Goal: Submit feedback/report problem

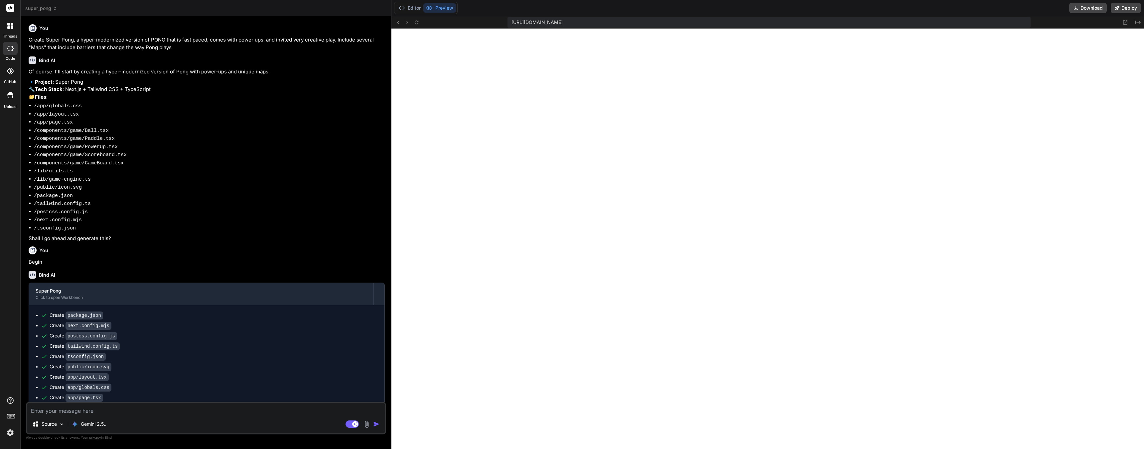
scroll to position [2577, 0]
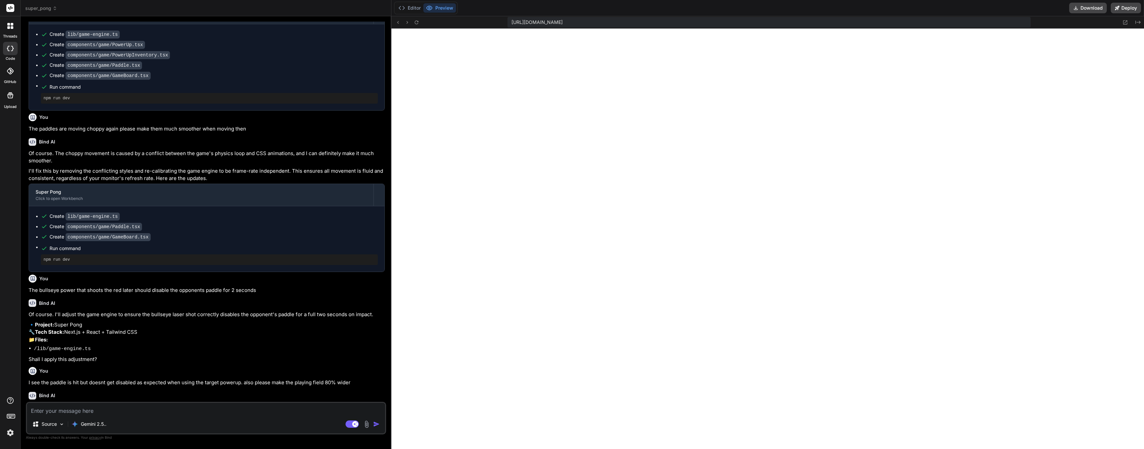
click at [66, 413] on textarea at bounding box center [206, 409] width 358 height 12
type textarea "1"
type textarea "x"
type textarea "1"
click at [82, 411] on textarea "1" at bounding box center [206, 409] width 358 height 12
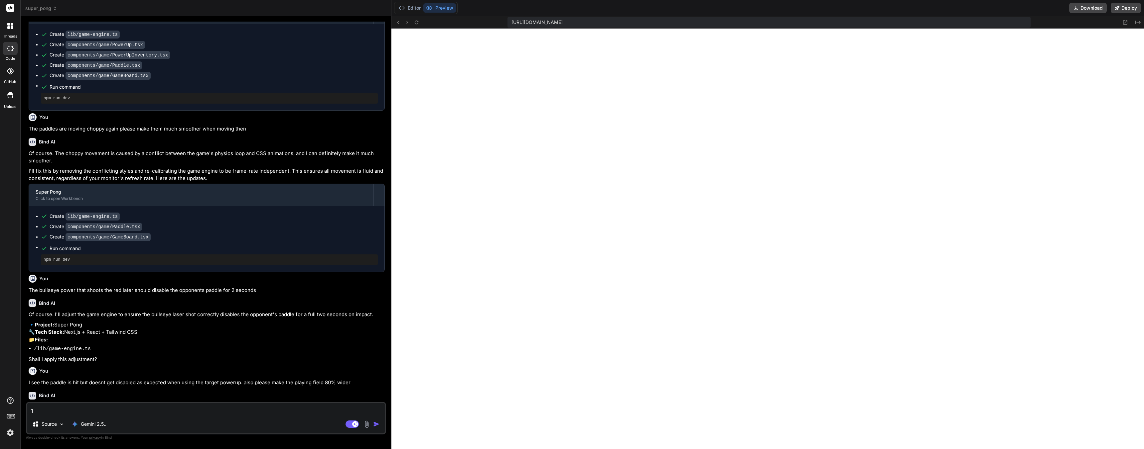
type textarea "x"
type textarea "P"
type textarea "x"
type textarea "Pl"
type textarea "x"
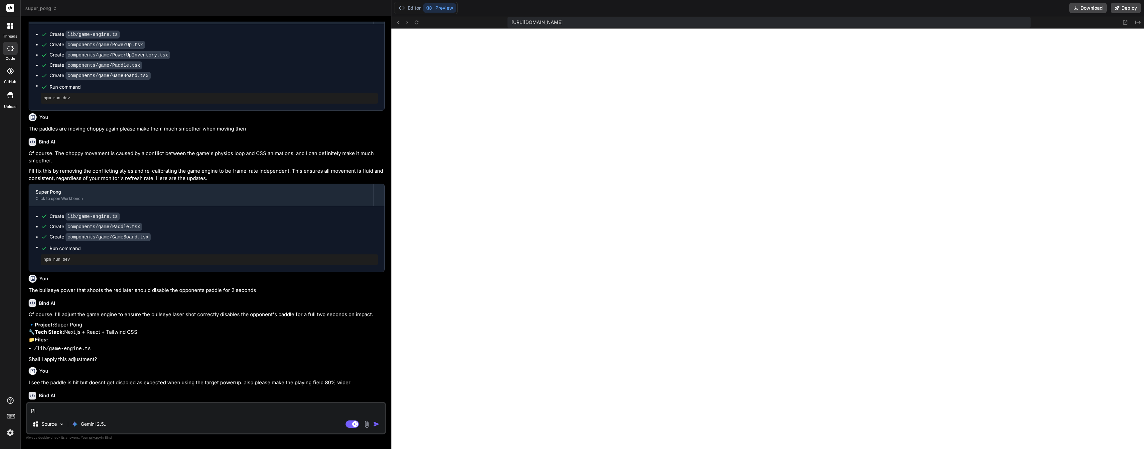
type textarea "Ple"
type textarea "x"
type textarea "Plea"
type textarea "x"
type textarea "Pleas"
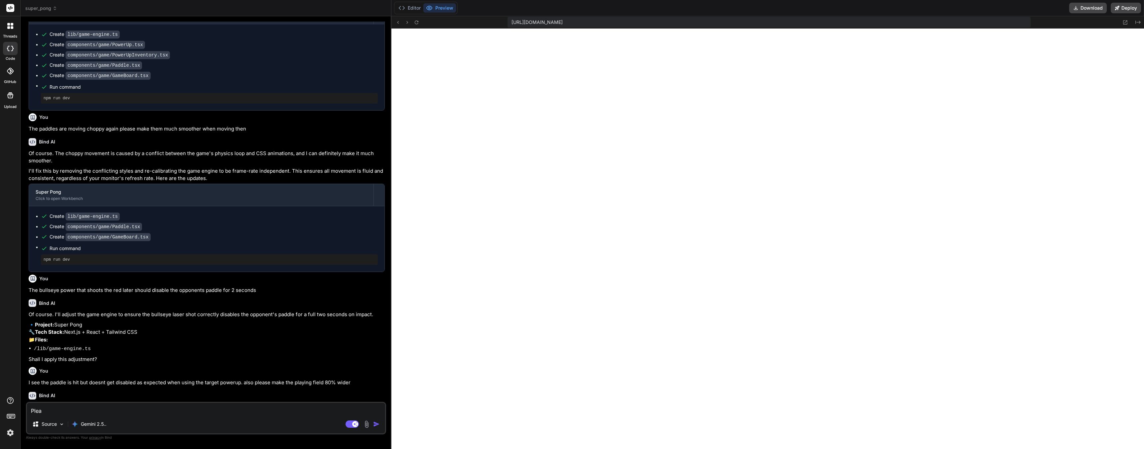
type textarea "x"
type textarea "Please"
type textarea "x"
type textarea "Please"
type textarea "x"
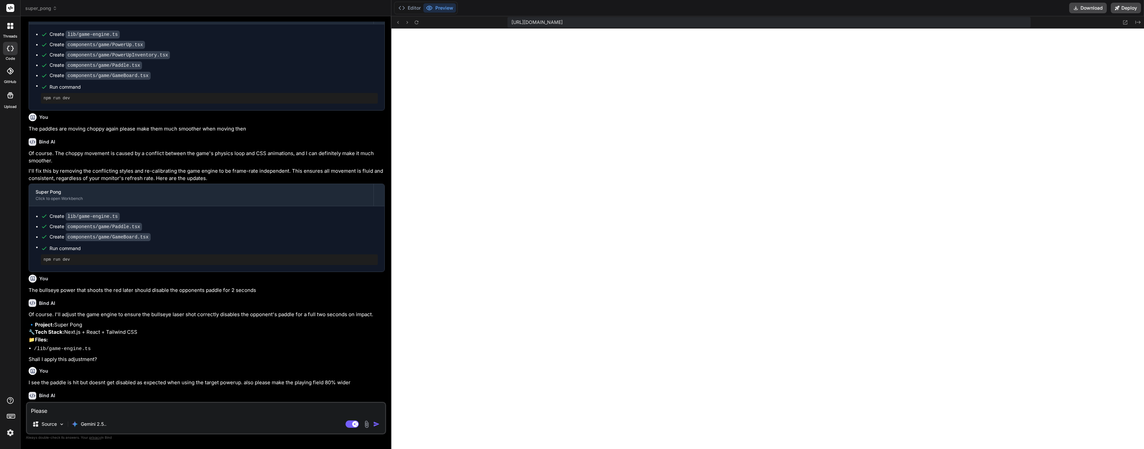
type textarea "Please r"
type textarea "x"
type textarea "Please re"
type textarea "x"
type textarea "Please rev"
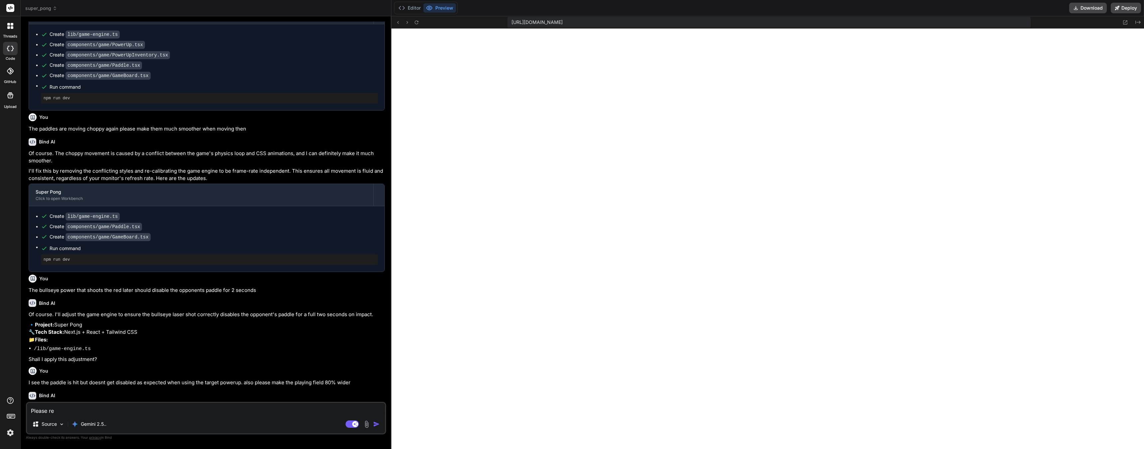
type textarea "x"
type textarea "Please revi"
type textarea "x"
type textarea "Please revie"
type textarea "x"
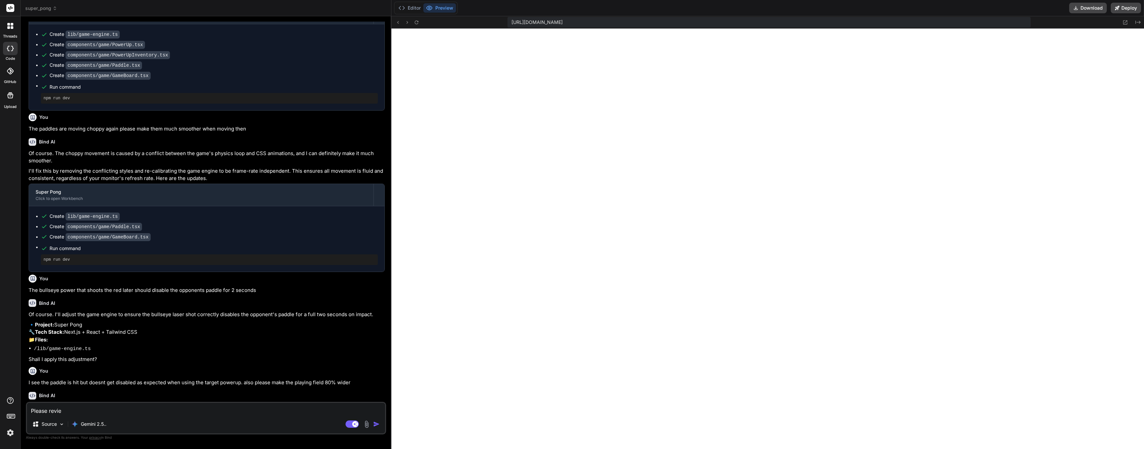
type textarea "Please review"
type textarea "x"
type textarea "Please review"
type textarea "x"
type textarea "Please review t"
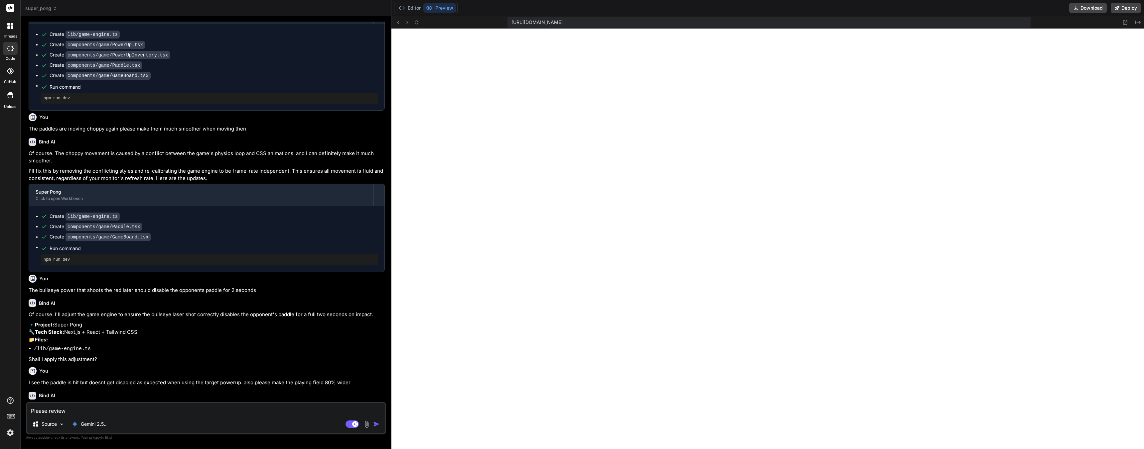
type textarea "x"
type textarea "Please review th"
type textarea "x"
type textarea "Please review the"
type textarea "x"
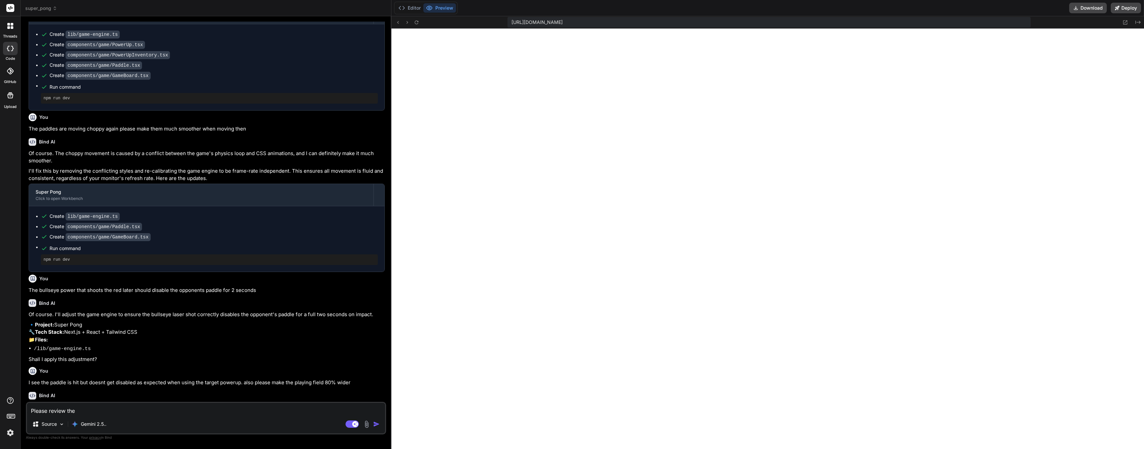
type textarea "Please review the"
type textarea "x"
type textarea "Please review the p"
type textarea "x"
type textarea "Please review the po"
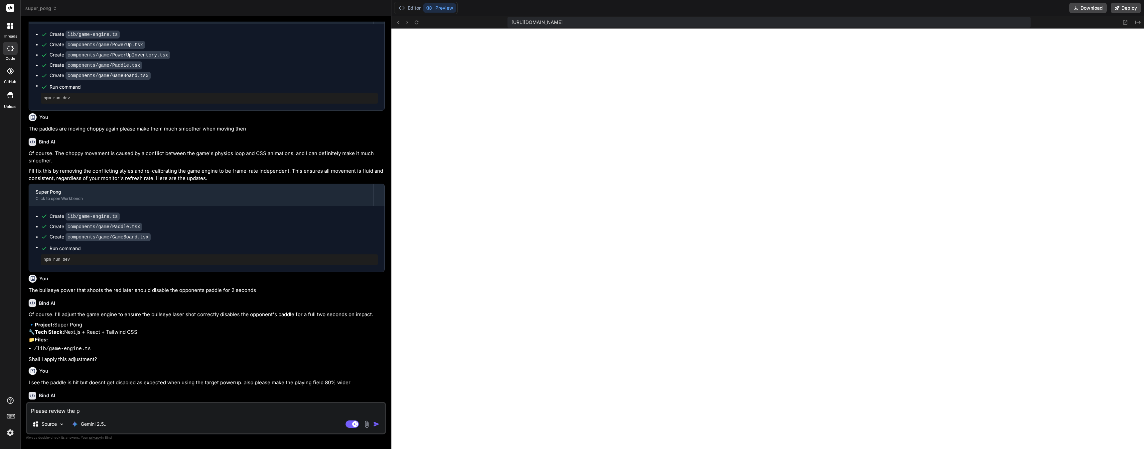
type textarea "x"
type textarea "Please review the pow"
type textarea "x"
type textarea "Please review the [PERSON_NAME]"
type textarea "x"
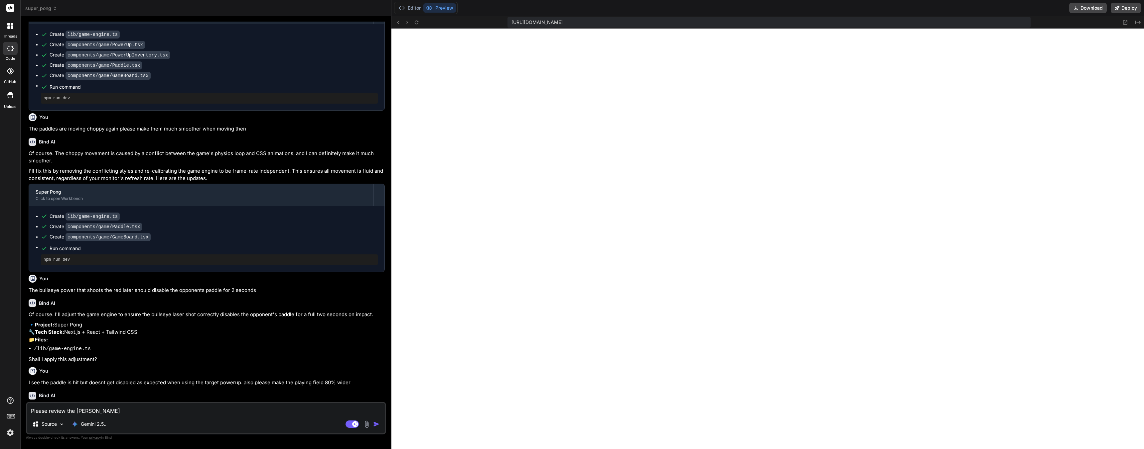
type textarea "Please review the power"
type textarea "x"
type textarea "Please review the poweru"
type textarea "x"
type textarea "Please review the powerup"
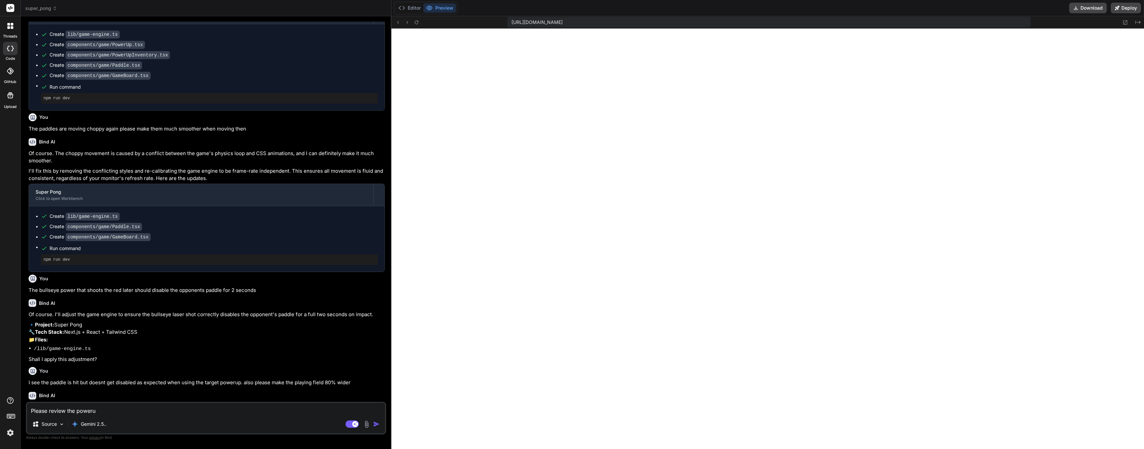
type textarea "x"
type textarea "Please review the powerups"
type textarea "x"
type textarea "Please review the powerups"
type textarea "x"
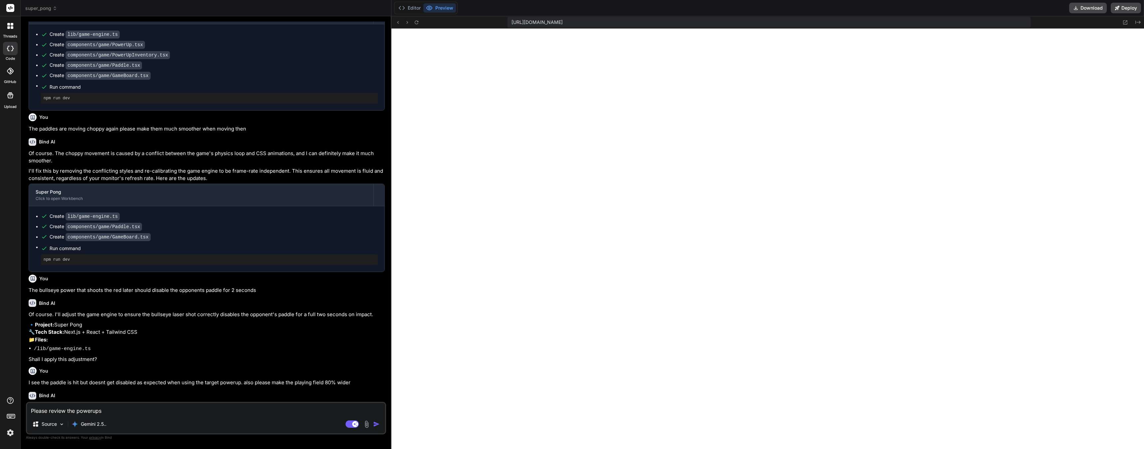
type textarea "Please review the powerups a"
type textarea "x"
type textarea "Please review the powerups an"
type textarea "x"
type textarea "Please review the powerups and"
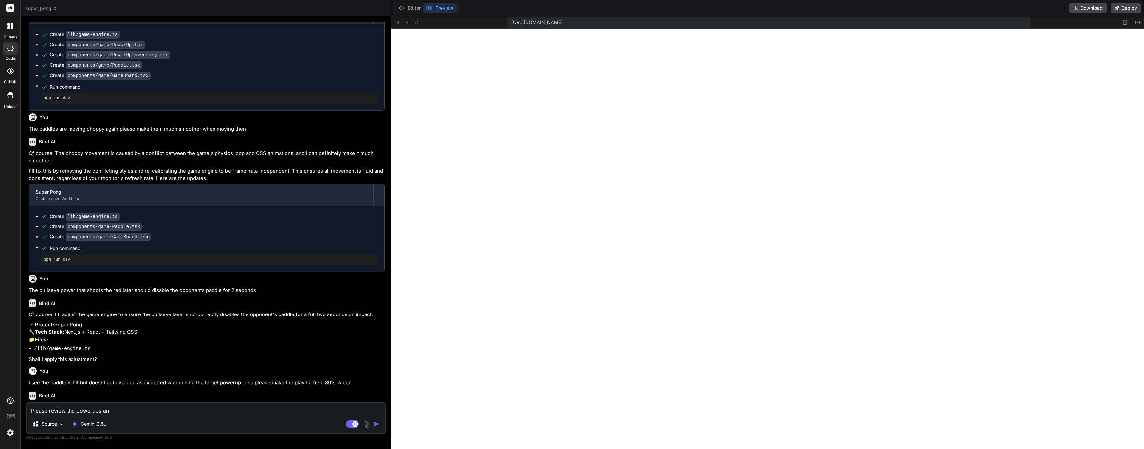
type textarea "x"
type textarea "Please review the powerups and"
type textarea "x"
type textarea "Please review the powerups and i"
type textarea "x"
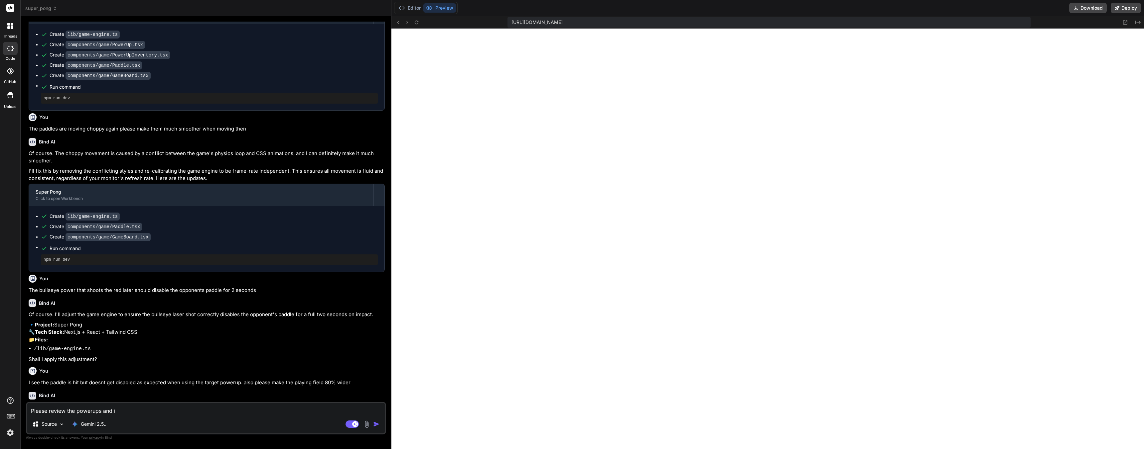
type textarea "Please review the powerups and im"
type textarea "x"
type textarea "Please review the powerups and imp"
type textarea "x"
type textarea "Please review the powerups and impr"
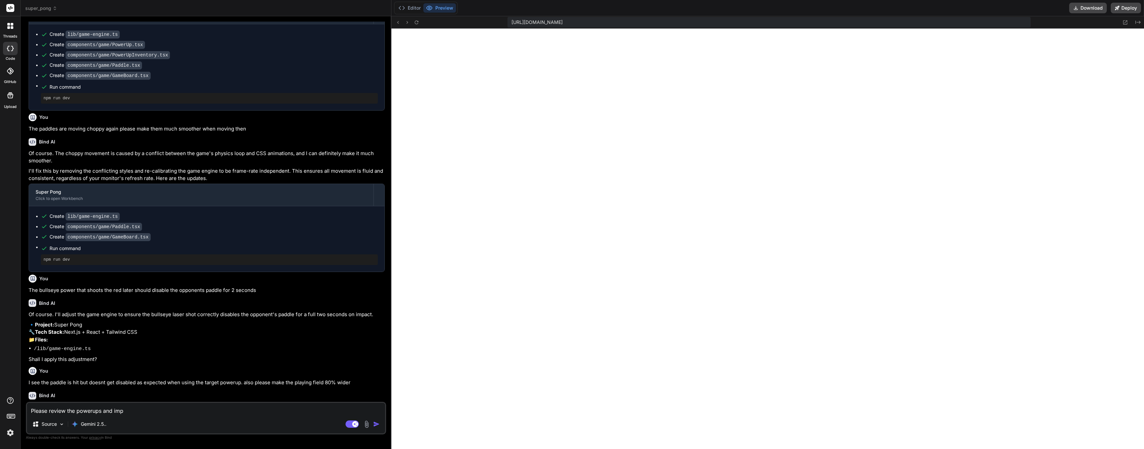
type textarea "x"
type textarea "Please review the powerups and impro"
type textarea "x"
type textarea "Please review the powerups and improv"
type textarea "x"
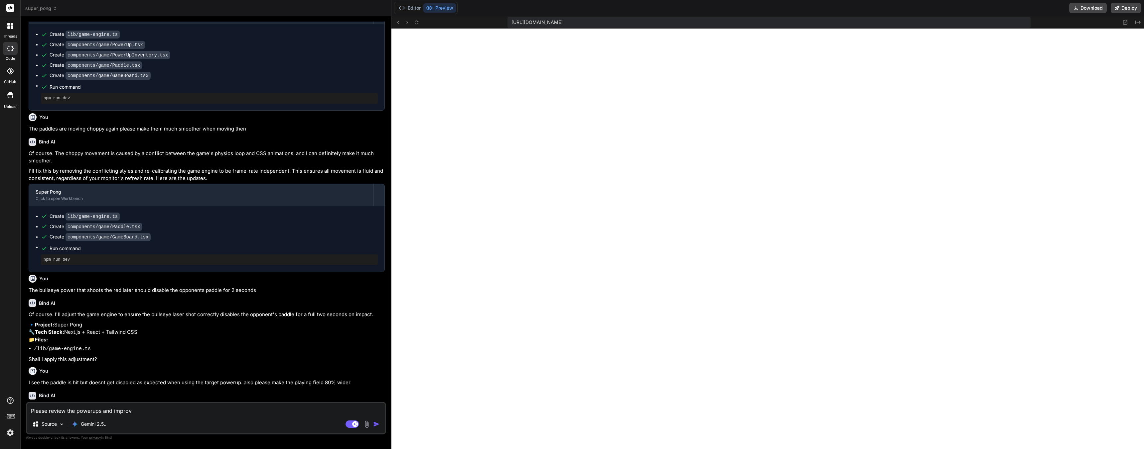
type textarea "Please review the powerups and improve"
type textarea "x"
type textarea "Please review the powerups and improve"
type textarea "x"
type textarea "Please review the powerups and improve t"
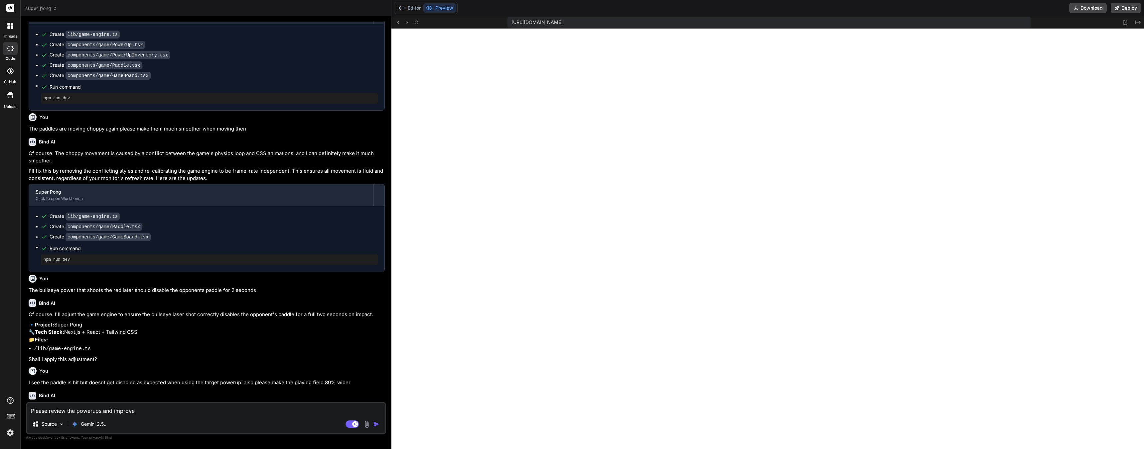
type textarea "x"
type textarea "Please review the powerups and improve th"
type textarea "x"
type textarea "Please review the powerups and improve the"
type textarea "x"
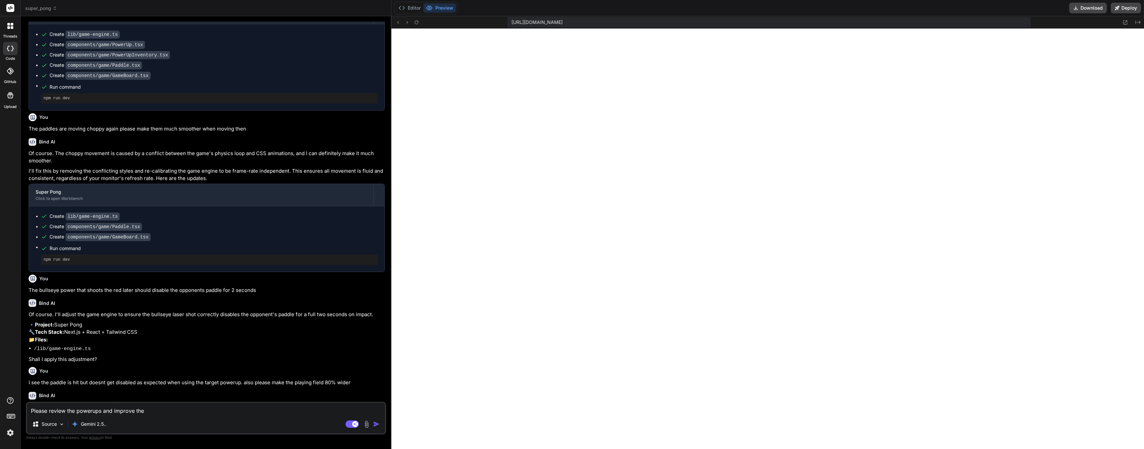
type textarea "Please review the powerups and improve thei"
type textarea "x"
type textarea "Please review the powerups and improve their"
type textarea "x"
type textarea "Please review the powerups and improve their"
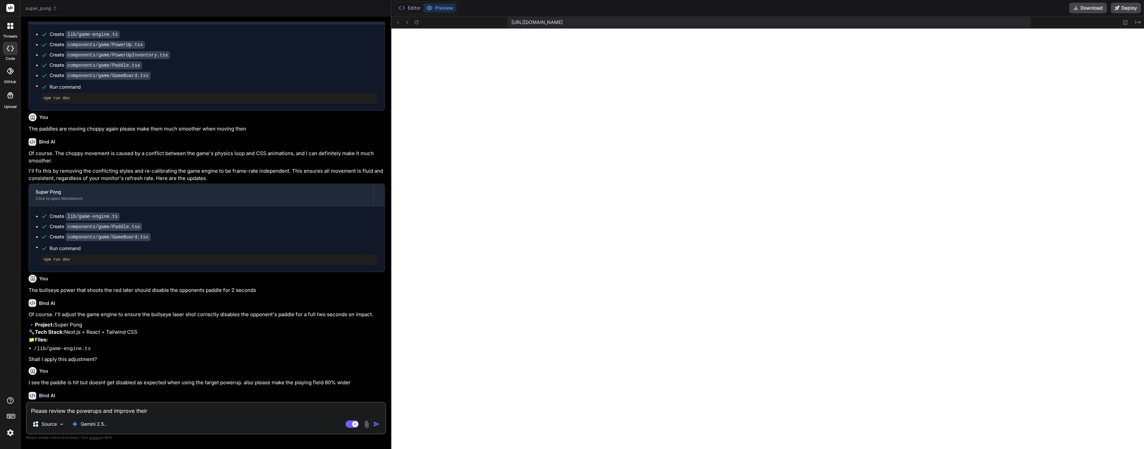
type textarea "x"
type textarea "Please review the powerups and improve their f"
type textarea "x"
type textarea "Please review the powerups and improve their fu"
type textarea "x"
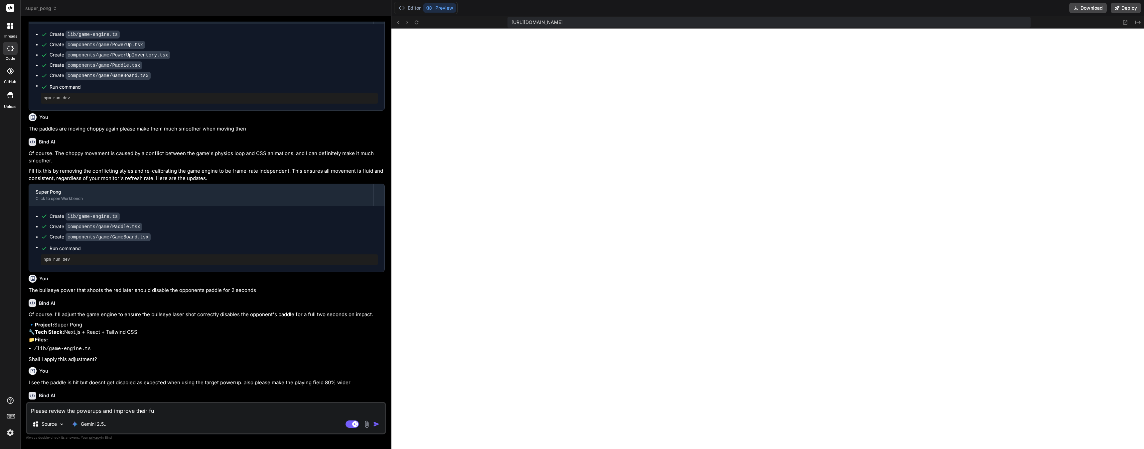
type textarea "Please review the powerups and improve their fun"
type textarea "x"
type textarea "Please review the powerups and improve their func"
type textarea "x"
type textarea "Please review the powerups and improve their funct"
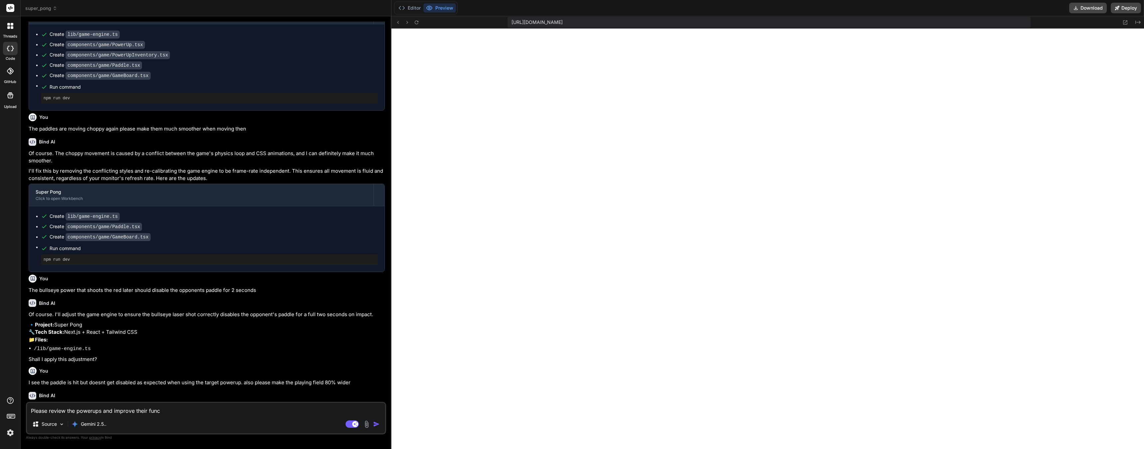
type textarea "x"
type textarea "Please review the powerups and improve their functi"
type textarea "x"
type textarea "Please review the powerups and improve their functio"
type textarea "x"
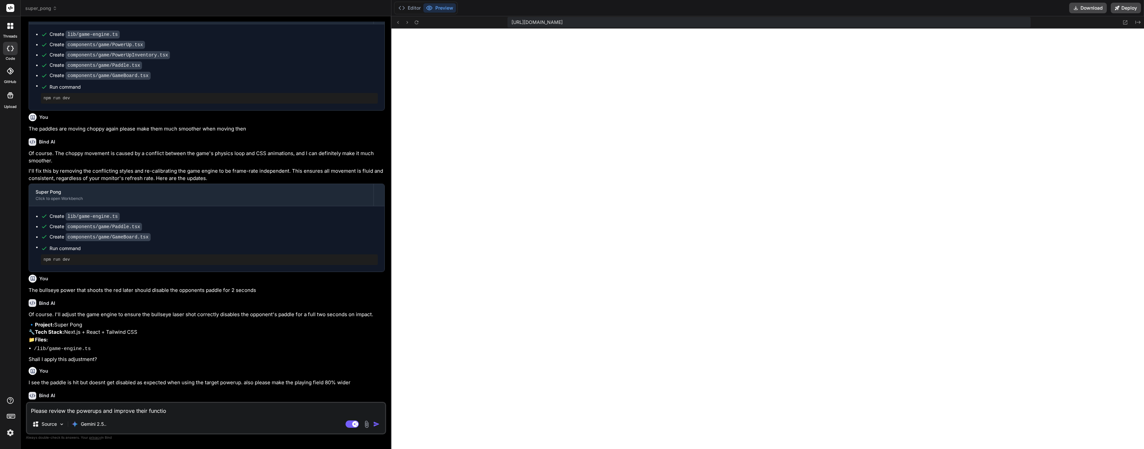
type textarea "Please review the powerups and improve their function"
type textarea "x"
type textarea "Please review the powerups and improve their functiona"
type textarea "x"
type textarea "Please review the powerups and improve their functional"
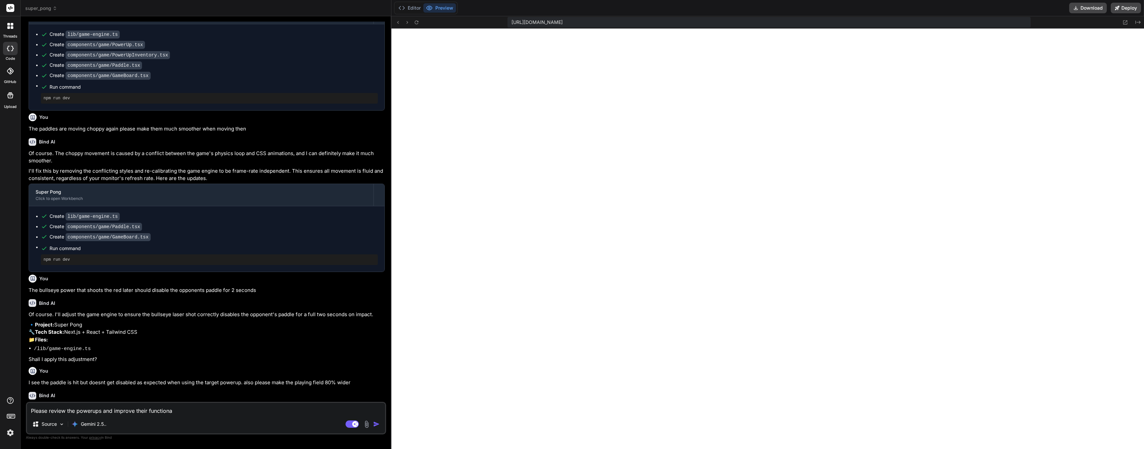
type textarea "x"
type textarea "Please review the powerups and improve their functionali"
type textarea "x"
type textarea "Please review the powerups and improve their functionalit"
type textarea "x"
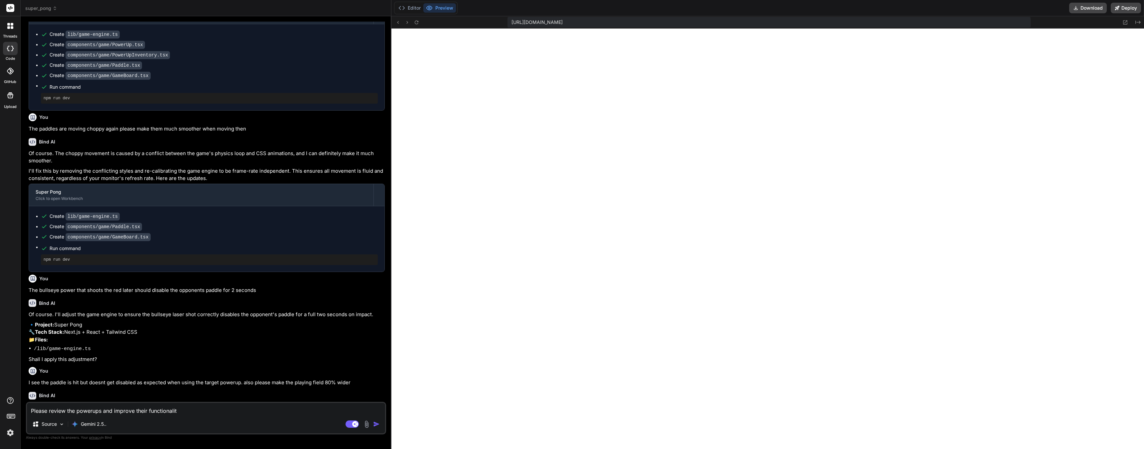
type textarea "Please review the powerups and improve their functionality"
type textarea "x"
type textarea "Please review the powerups and improve their functionality"
type textarea "x"
type textarea "Please review the powerups and improve their functionality s"
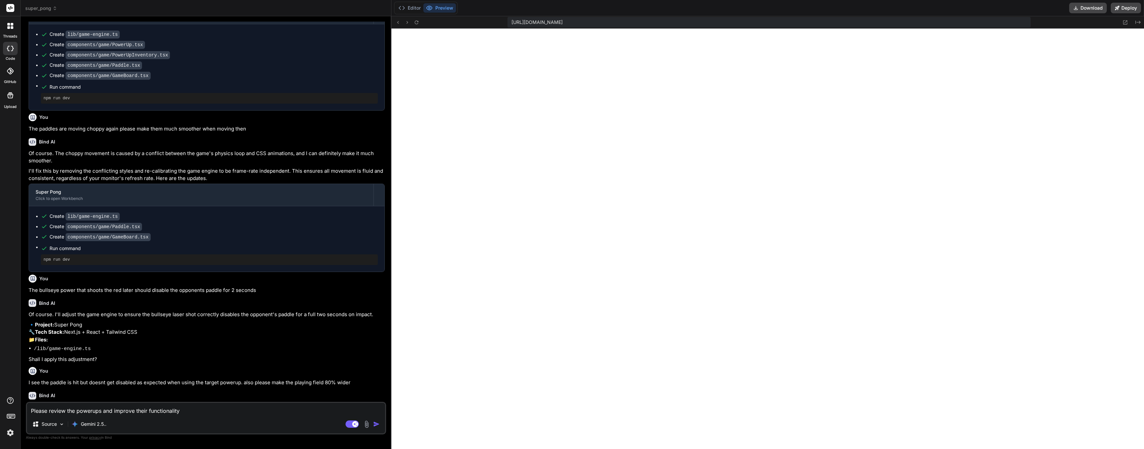
type textarea "x"
type textarea "Please review the powerups and improve their functionality so"
type textarea "x"
type textarea "Please review the powerups and improve their functionality so t"
type textarea "x"
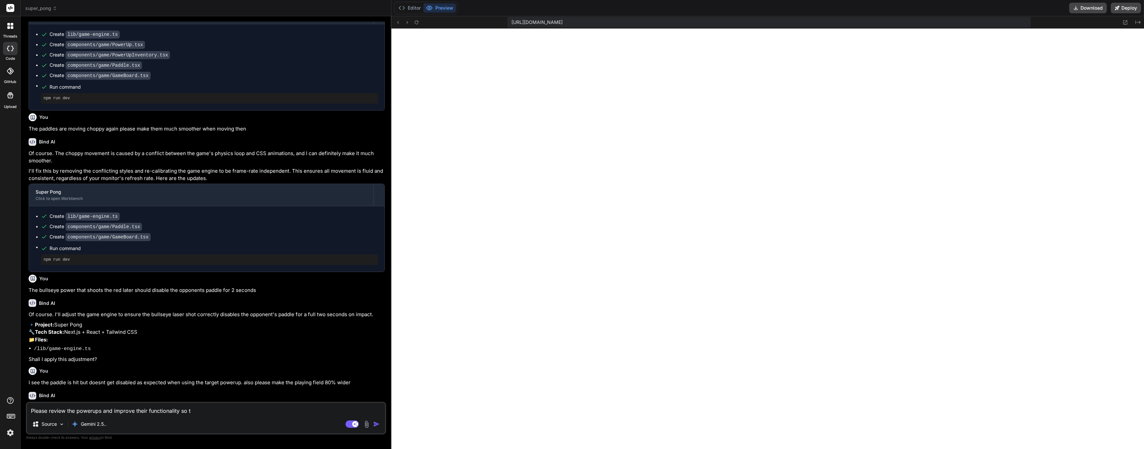
type textarea "Please review the powerups and improve their functionality so th"
type textarea "x"
type textarea "Please review the powerups and improve their functionality so tha"
type textarea "x"
type textarea "Please review the powerups and improve their functionality so th"
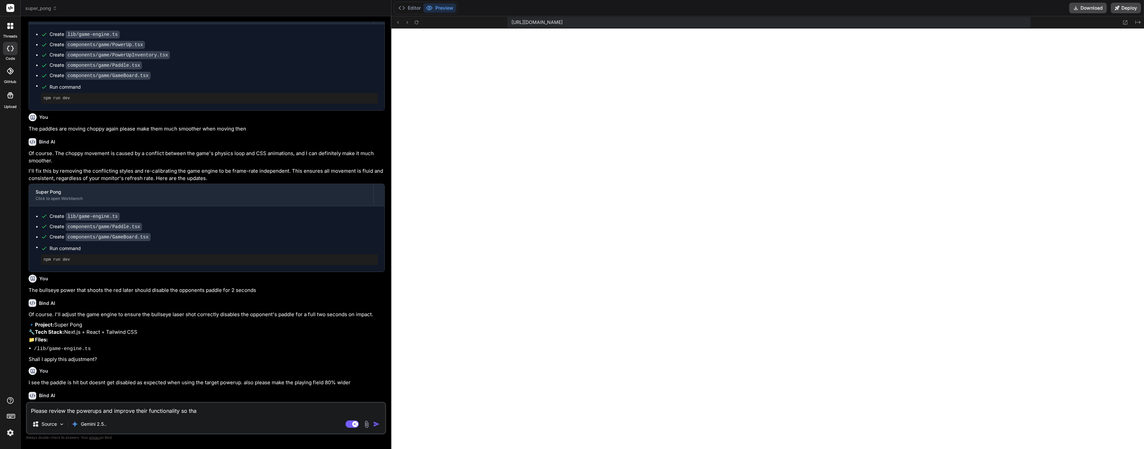
type textarea "x"
type textarea "Please review the powerups and improve their functionality so the"
type textarea "x"
type textarea "Please review the powerups and improve their functionality so they"
type textarea "x"
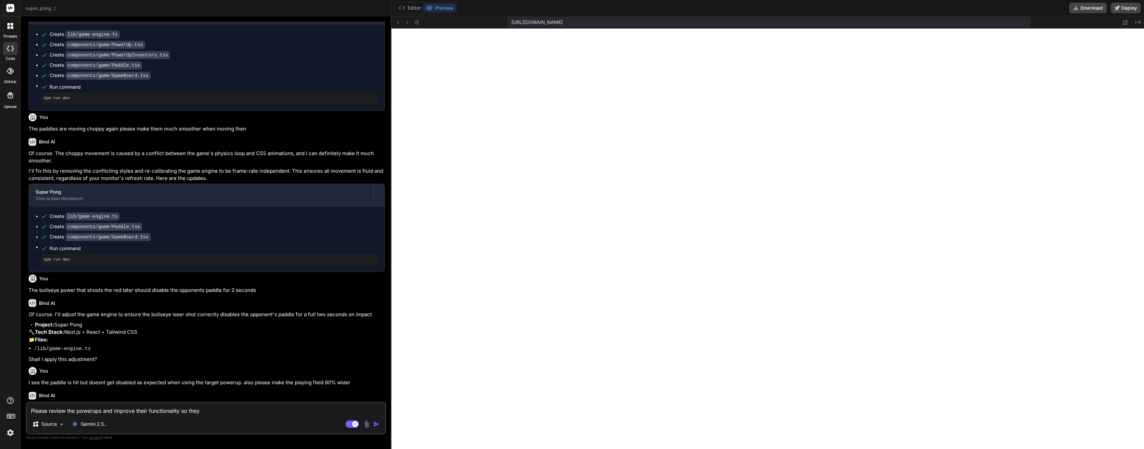
type textarea "Please review the powerups and improve their functionality so they"
type textarea "x"
type textarea "Please review the powerups and improve their functionality so they a"
type textarea "x"
type textarea "Please review the powerups and improve their functionality so they al"
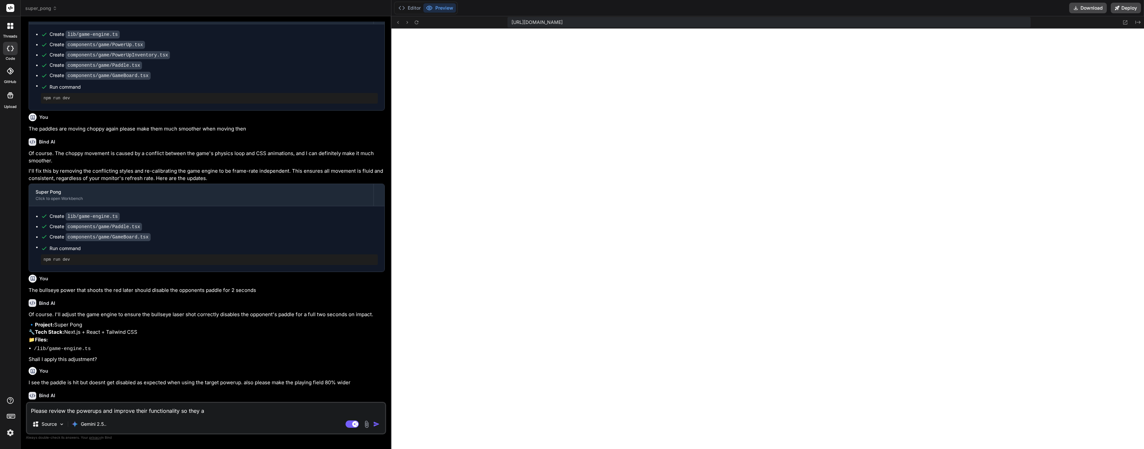
type textarea "x"
type textarea "Please review the powerups and improve their functionality so they all"
type textarea "x"
type textarea "Please review the powerups and improve their functionality so they all"
type textarea "x"
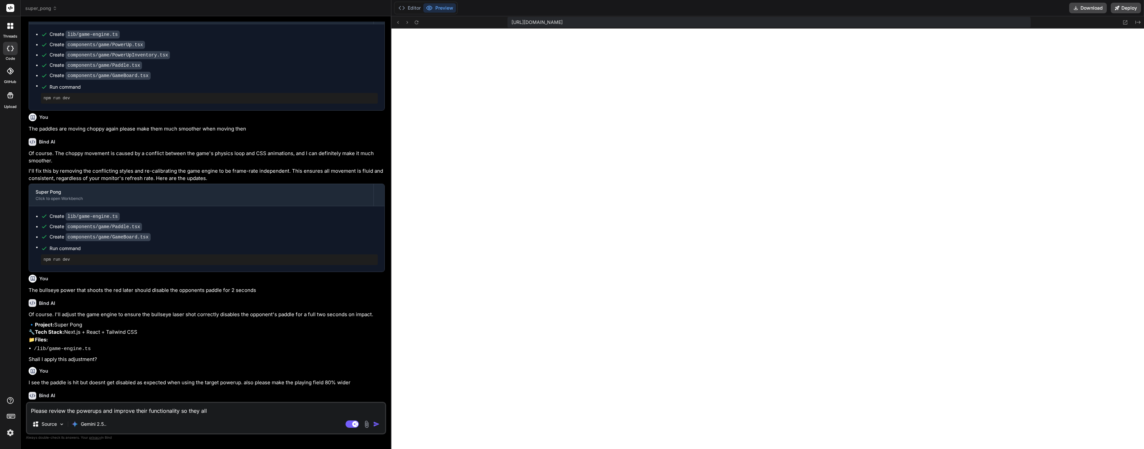
type textarea "Please review the powerups and improve their functionality so they all d"
type textarea "x"
type textarea "Please review the powerups and improve their functionality so they all do"
type textarea "x"
type textarea "Please review the powerups and improve their functionality so they all do"
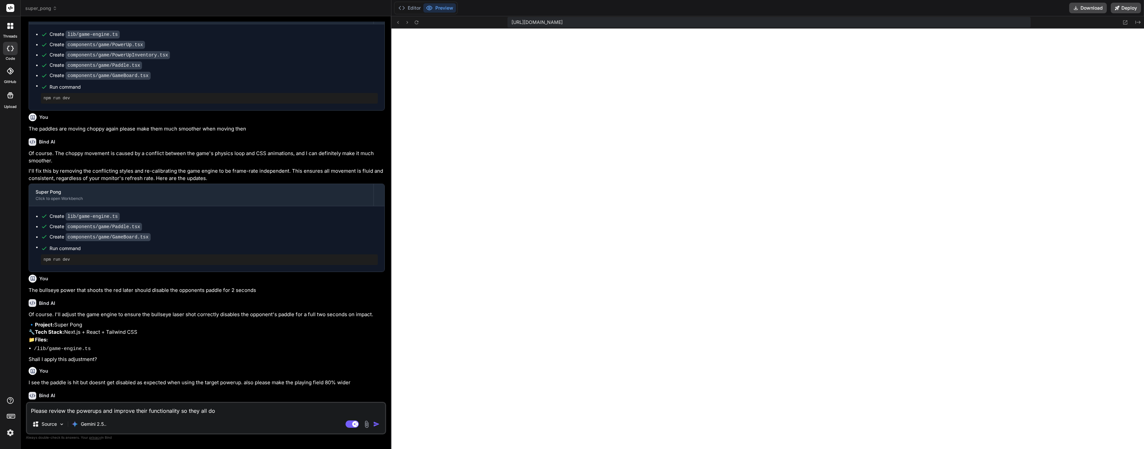
type textarea "x"
type textarea "Please review the powerups and improve their functionality so they all do w"
type textarea "x"
type textarea "Please review the powerups and improve their functionality so they all do wh"
type textarea "x"
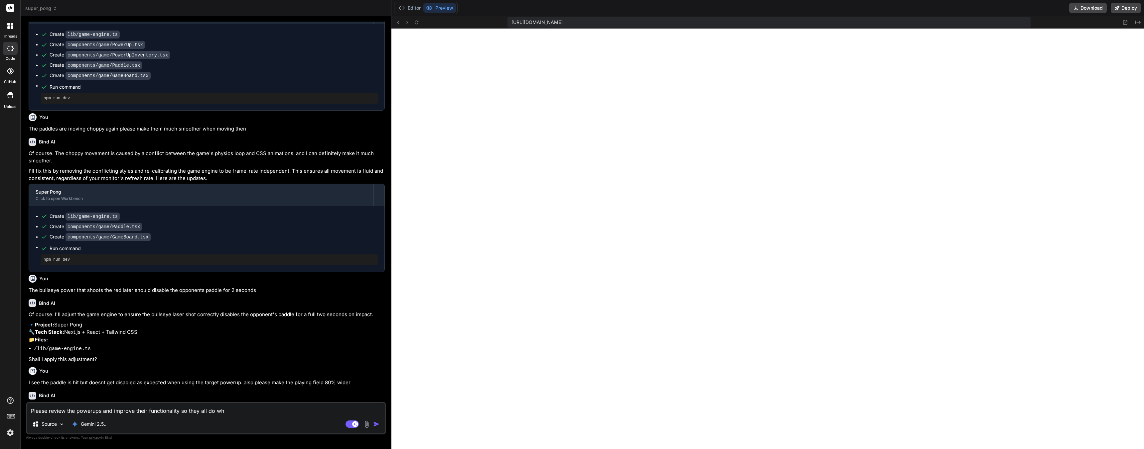
type textarea "Please review the powerups and improve their functionality so they all do wha"
type textarea "x"
type textarea "Please review the powerups and improve their functionality so they all do what"
type textarea "x"
type textarea "Please review the powerups and improve their functionality so they all do what"
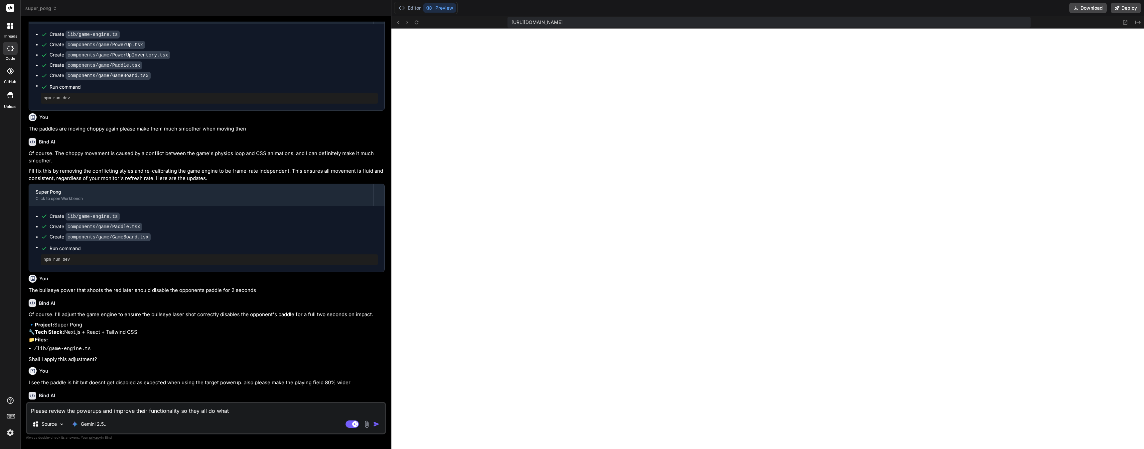
type textarea "x"
type textarea "Please review the powerups and improve their functionality so they all do what t"
type textarea "x"
type textarea "Please review the powerups and improve their functionality so they all do what …"
type textarea "x"
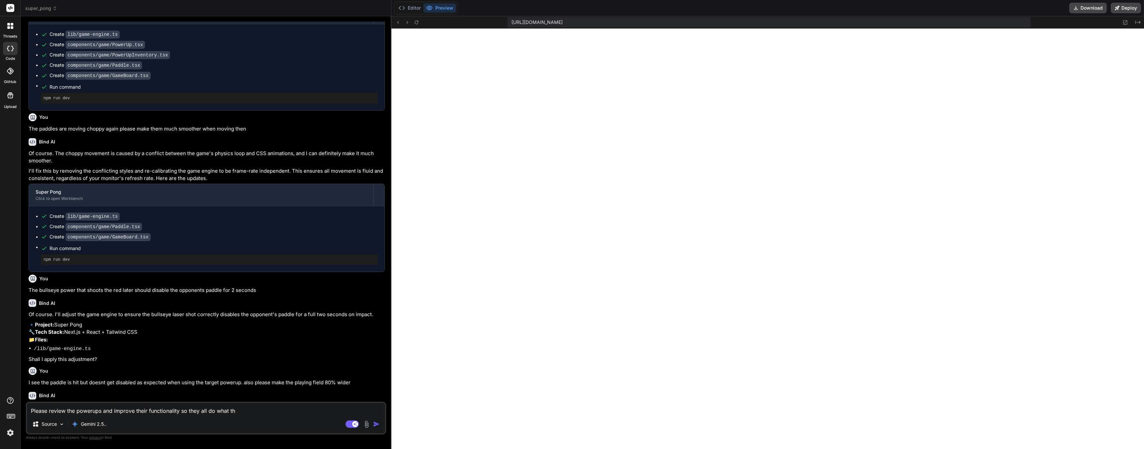
type textarea "Please review the powerups and improve their functionality so they all do what …"
type textarea "x"
type textarea "Please review the powerups and improve their functionality so they all do what …"
type textarea "x"
type textarea "Please review the powerups and improve their functionality so they all do what …"
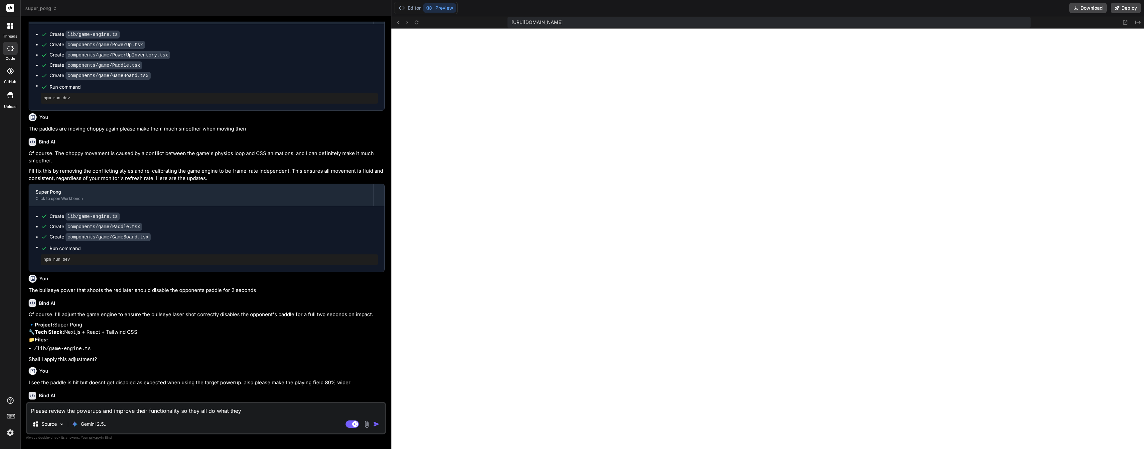
type textarea "x"
type textarea "Please review the powerups and improve their functionality so they all do what …"
type textarea "x"
type textarea "Please review the powerups and improve their functionality so they all do what …"
type textarea "x"
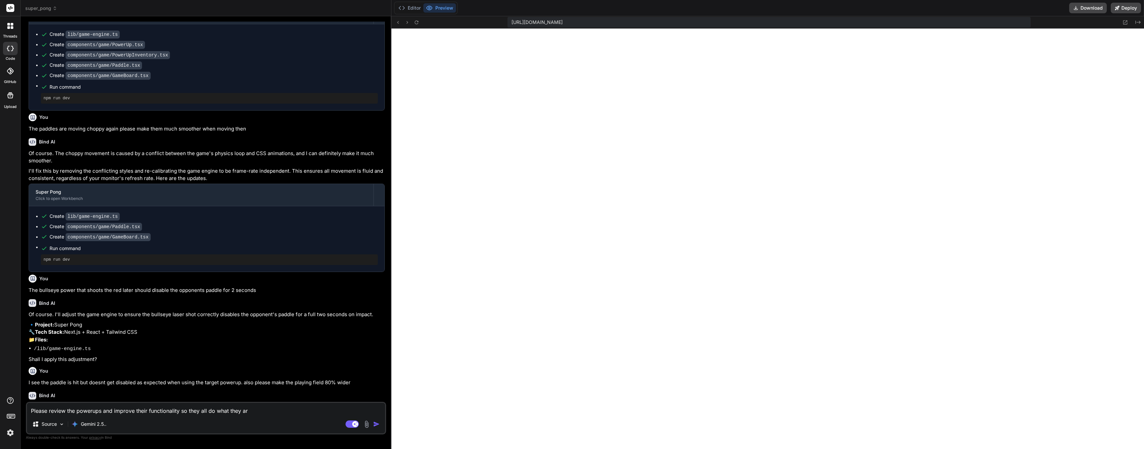
type textarea "Please review the powerups and improve their functionality so they all do what …"
type textarea "x"
type textarea "Please review the powerups and improve their functionality so they all do what …"
type textarea "x"
type textarea "Please review the powerups and improve their functionality so they all do what …"
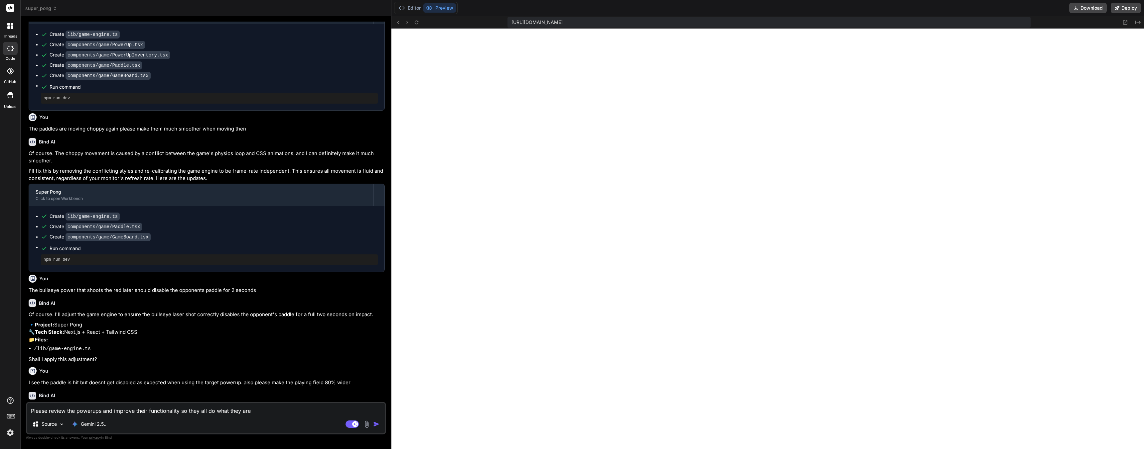
type textarea "x"
type textarea "Please review the powerups and improve their functionality so they all do what …"
type textarea "x"
type textarea "Please review the powerups and improve their functionality so they all do what …"
type textarea "x"
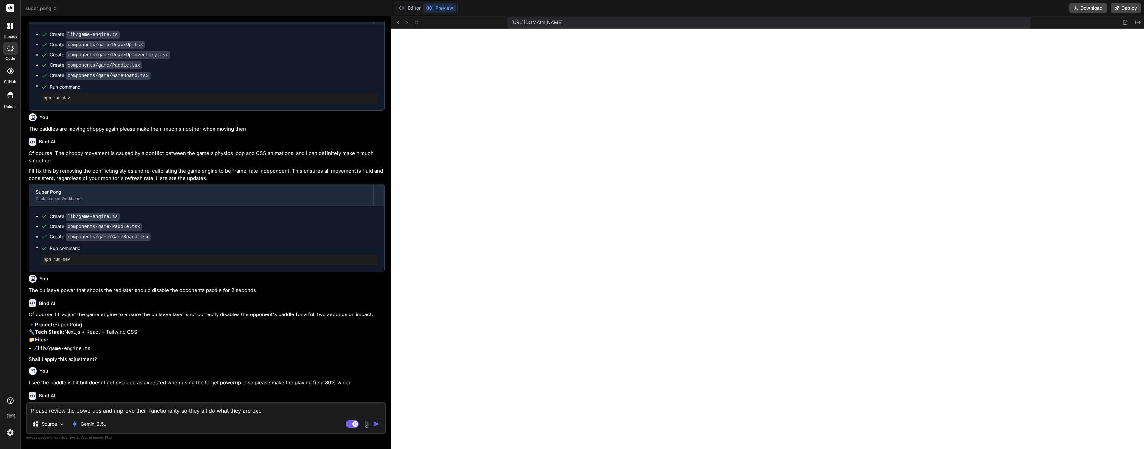
type textarea "Please review the powerups and improve their functionality so they all do what …"
type textarea "x"
type textarea "Please review the powerups and improve their functionality so they all do what …"
type textarea "x"
type textarea "Please review the powerups and improve their functionality so they all do what …"
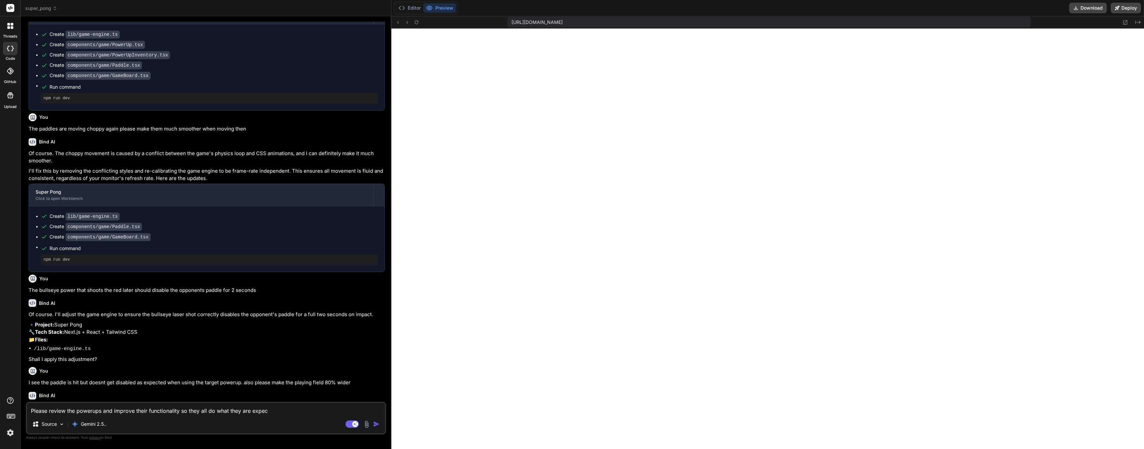
type textarea "x"
type textarea "Please review the powerups and improve their functionality so they all do what …"
type textarea "x"
type textarea "Please review the powerups and improve their functionality so they all do what …"
type textarea "x"
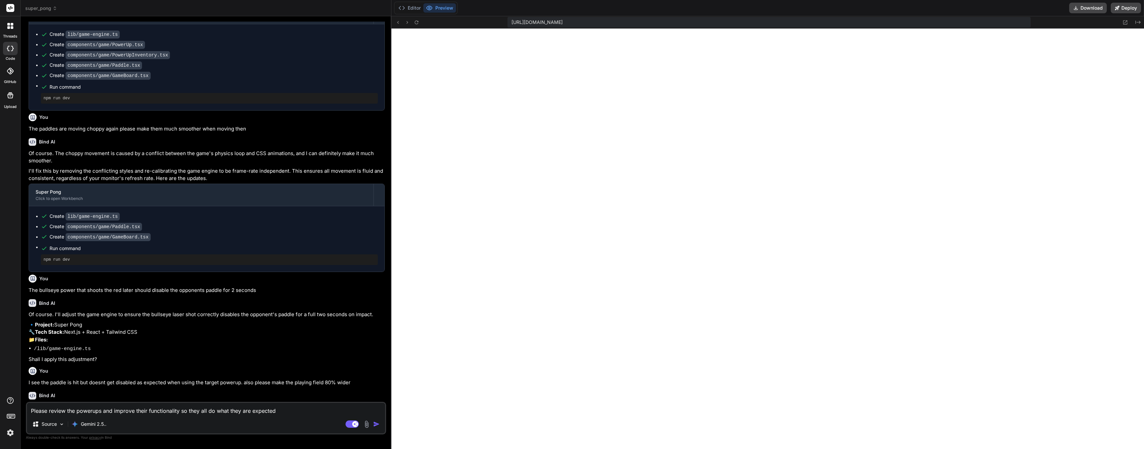
type textarea "Please review the powerups and improve their functionality so they all do what …"
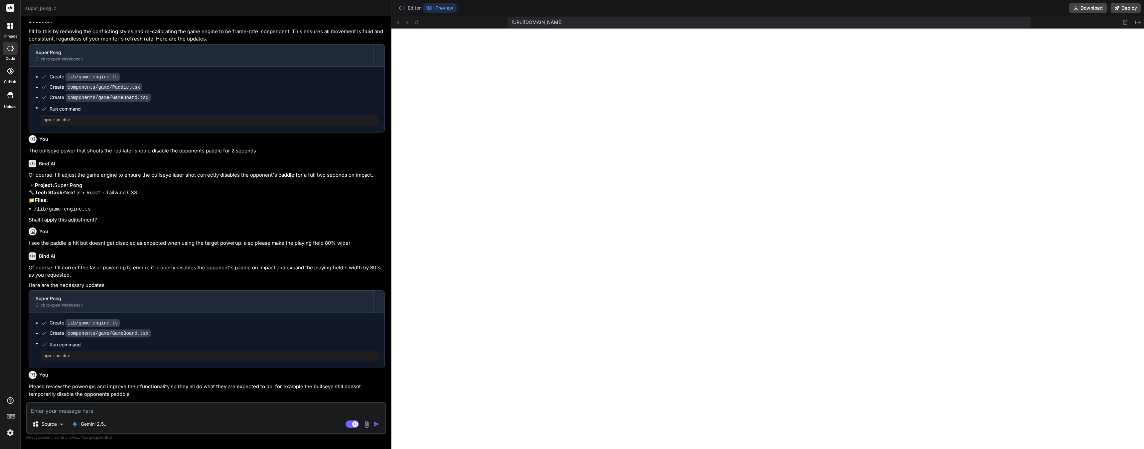
scroll to position [1978, 0]
